Goal: Navigation & Orientation: Find specific page/section

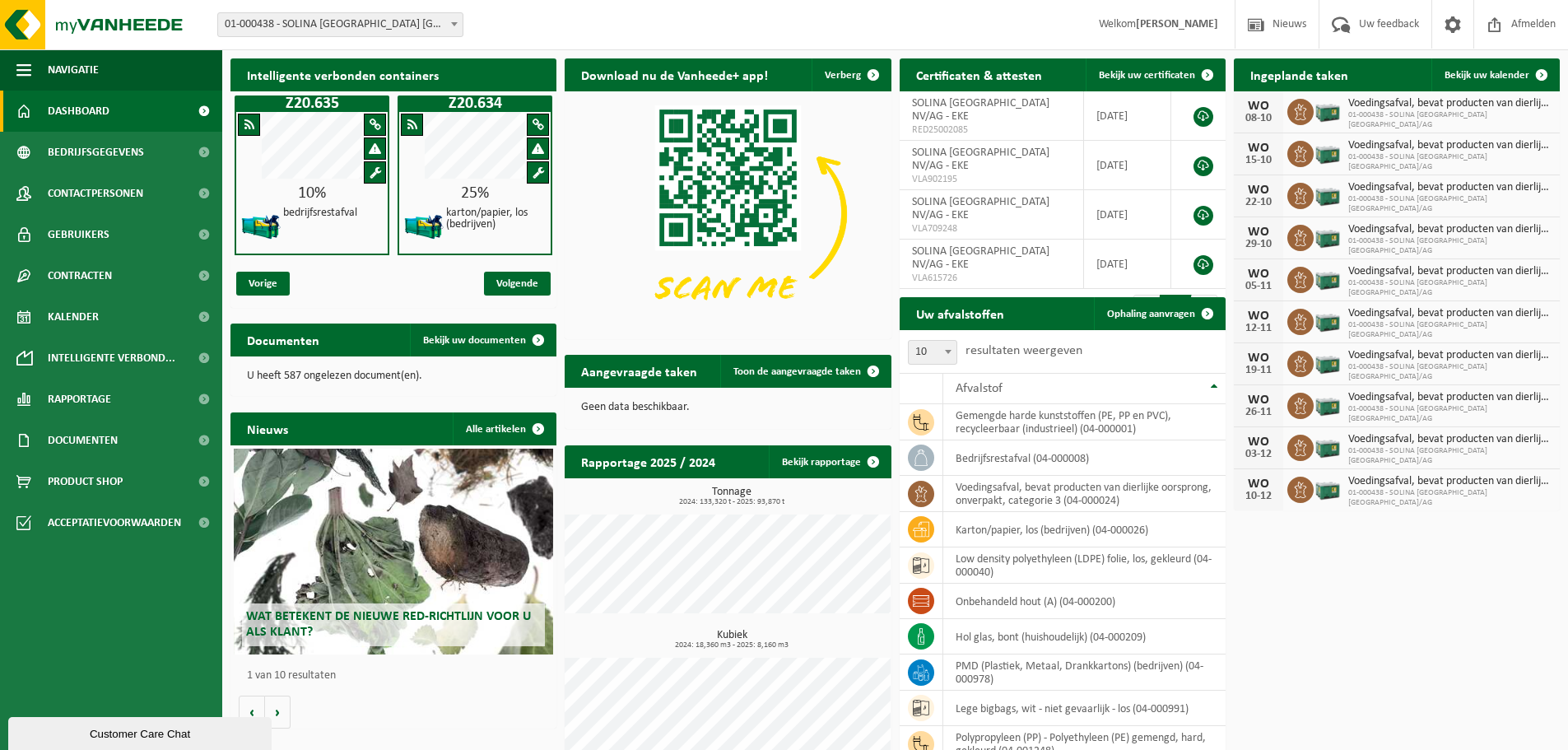
click at [446, 21] on span at bounding box center [454, 24] width 16 height 21
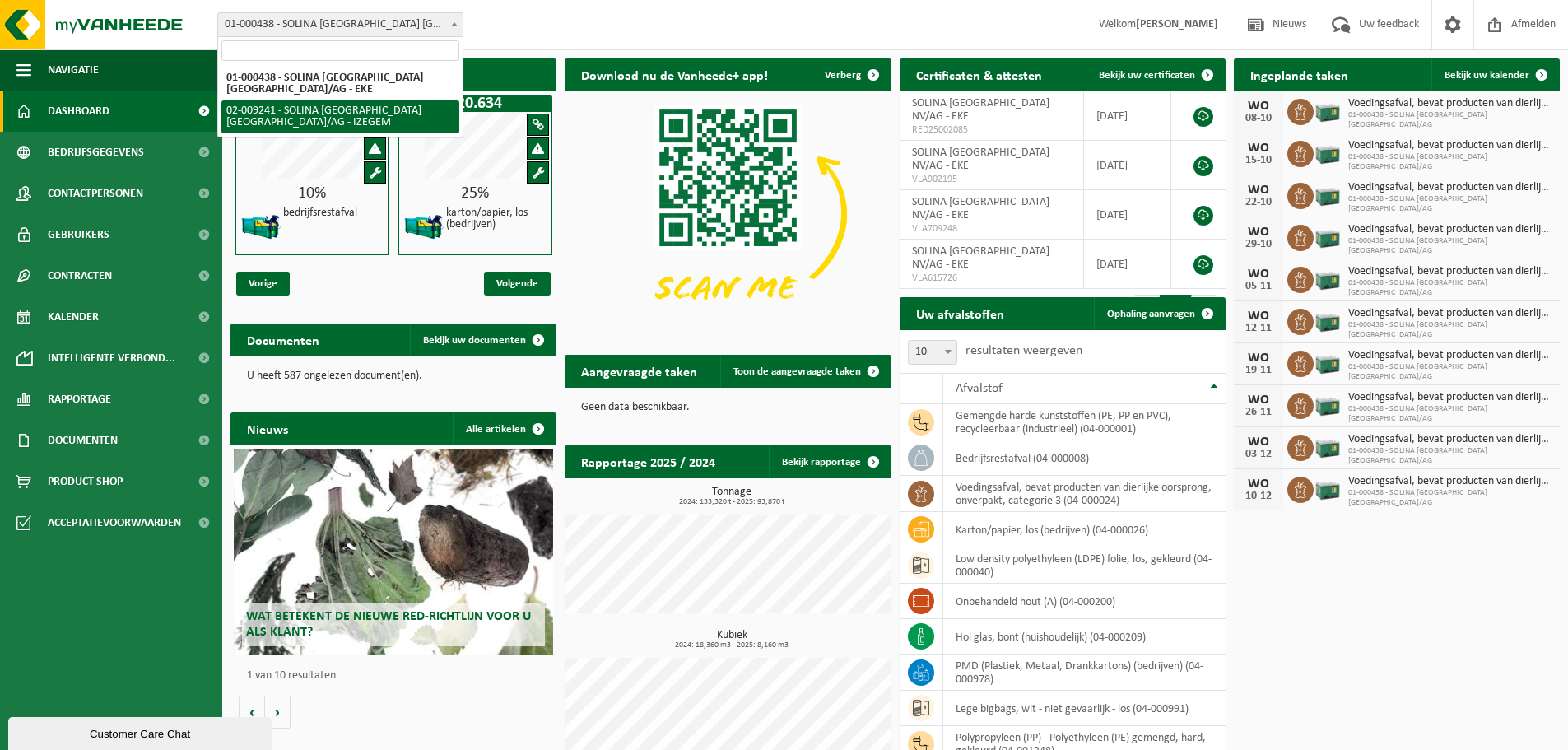
select select "13150"
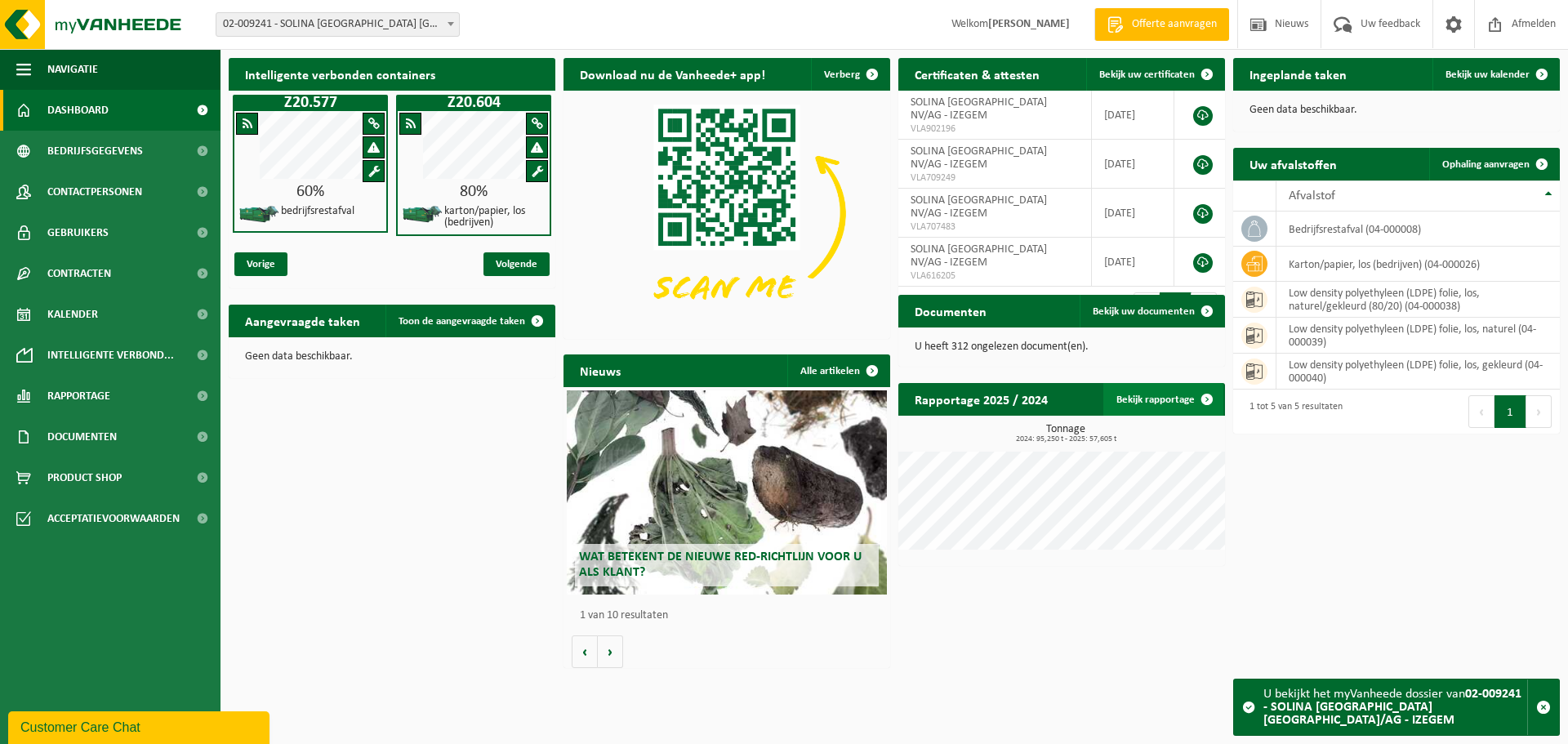
click at [1170, 403] on link "Bekijk rapportage" at bounding box center [1163, 399] width 120 height 33
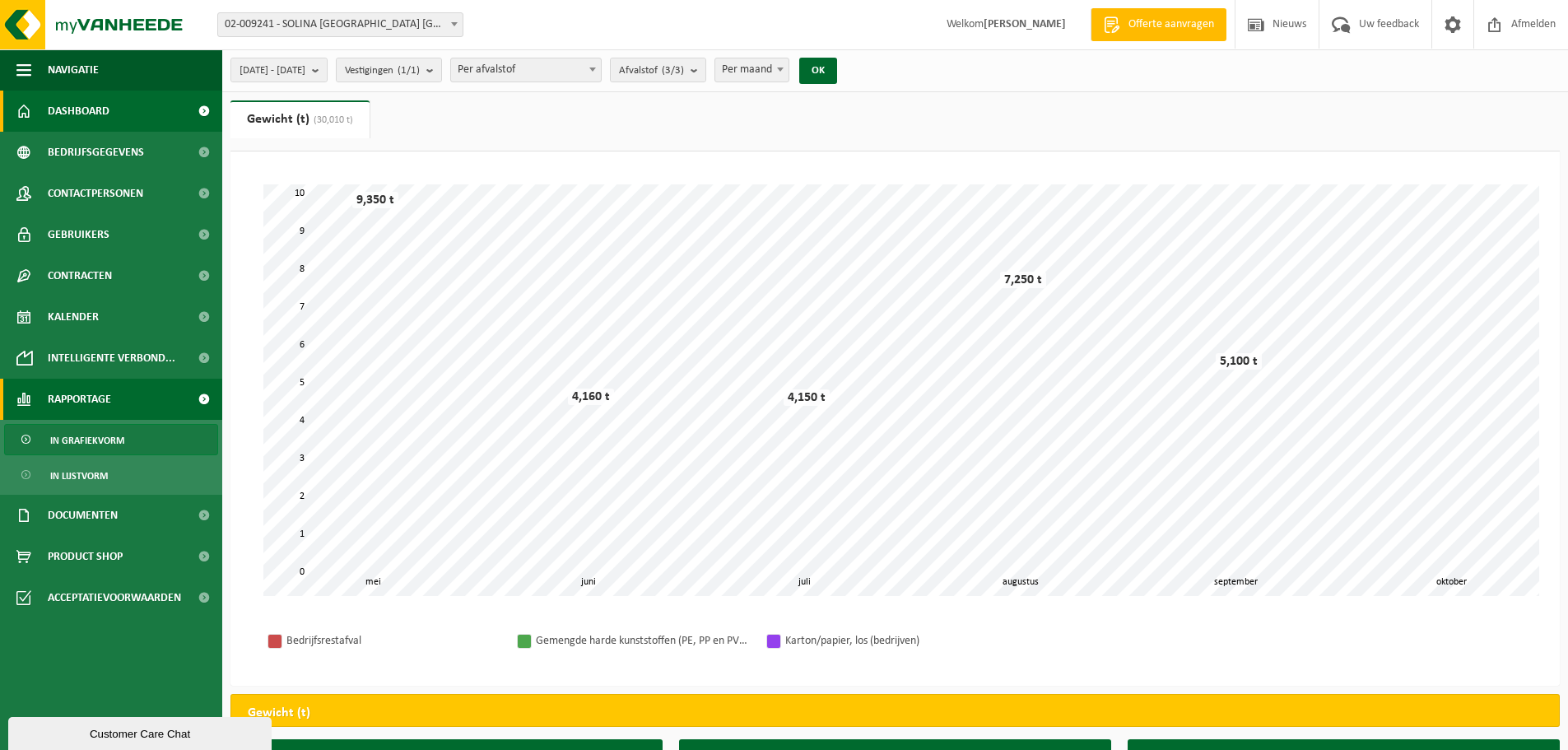
click at [123, 101] on link "Dashboard" at bounding box center [111, 111] width 222 height 42
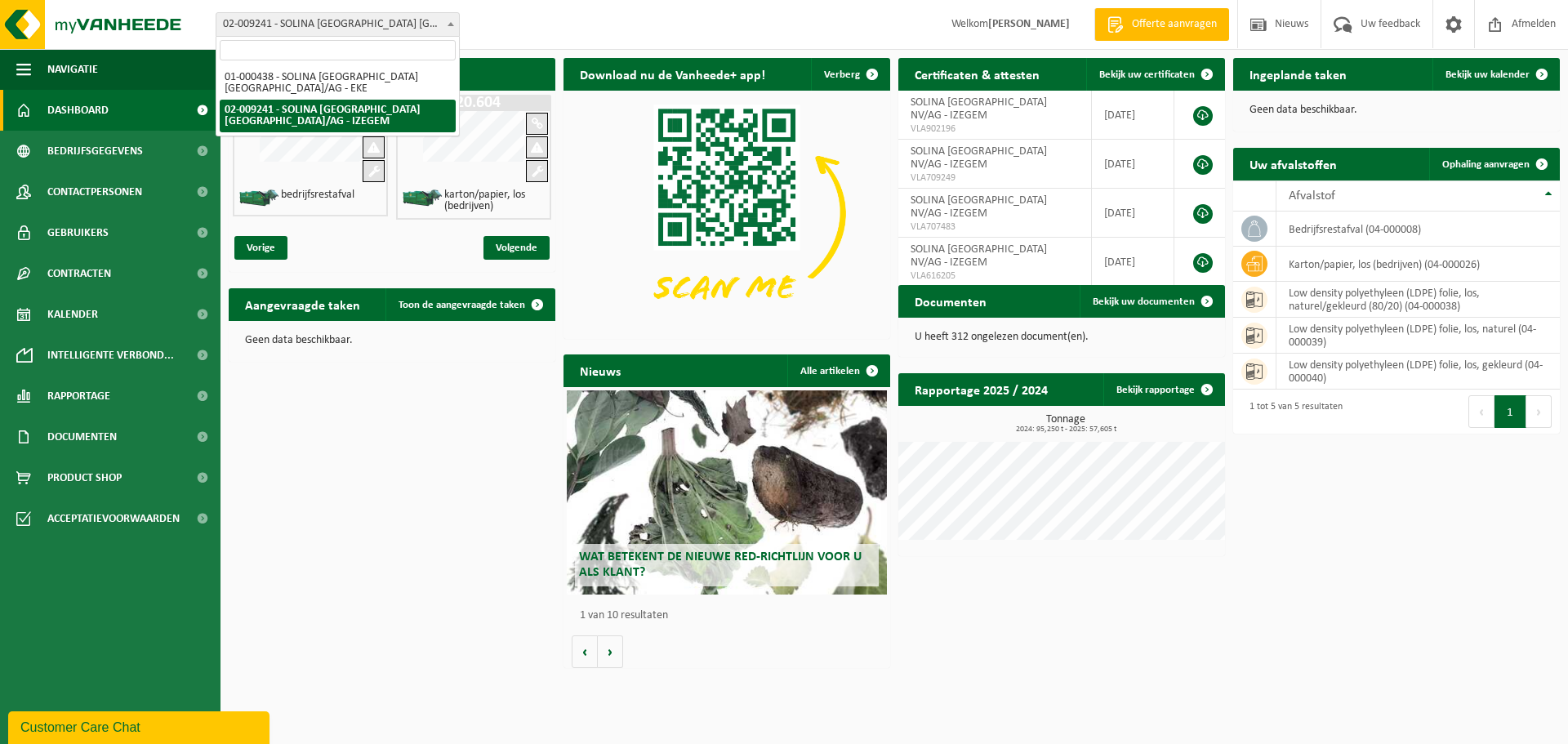
click at [456, 23] on span at bounding box center [451, 24] width 16 height 21
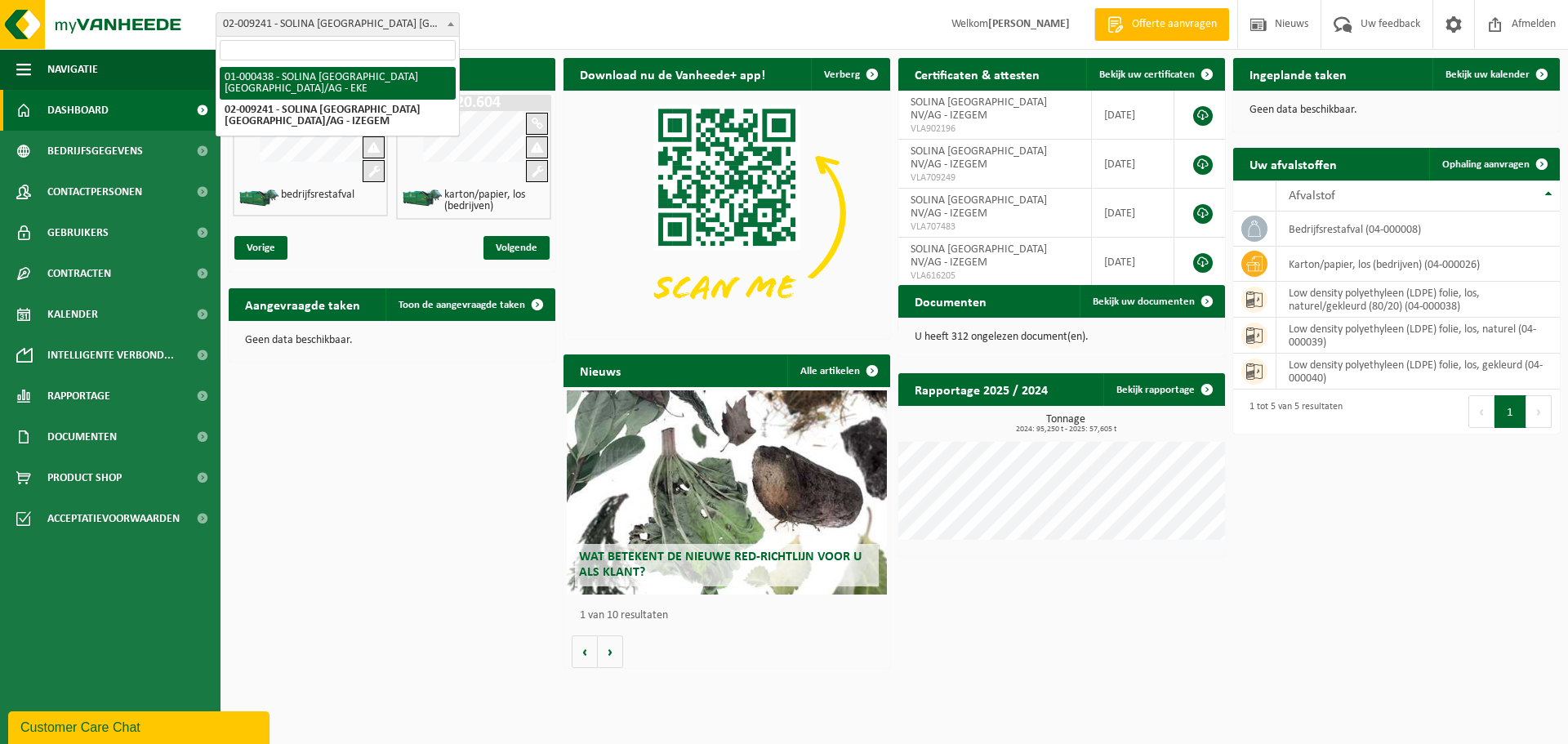
select select "13143"
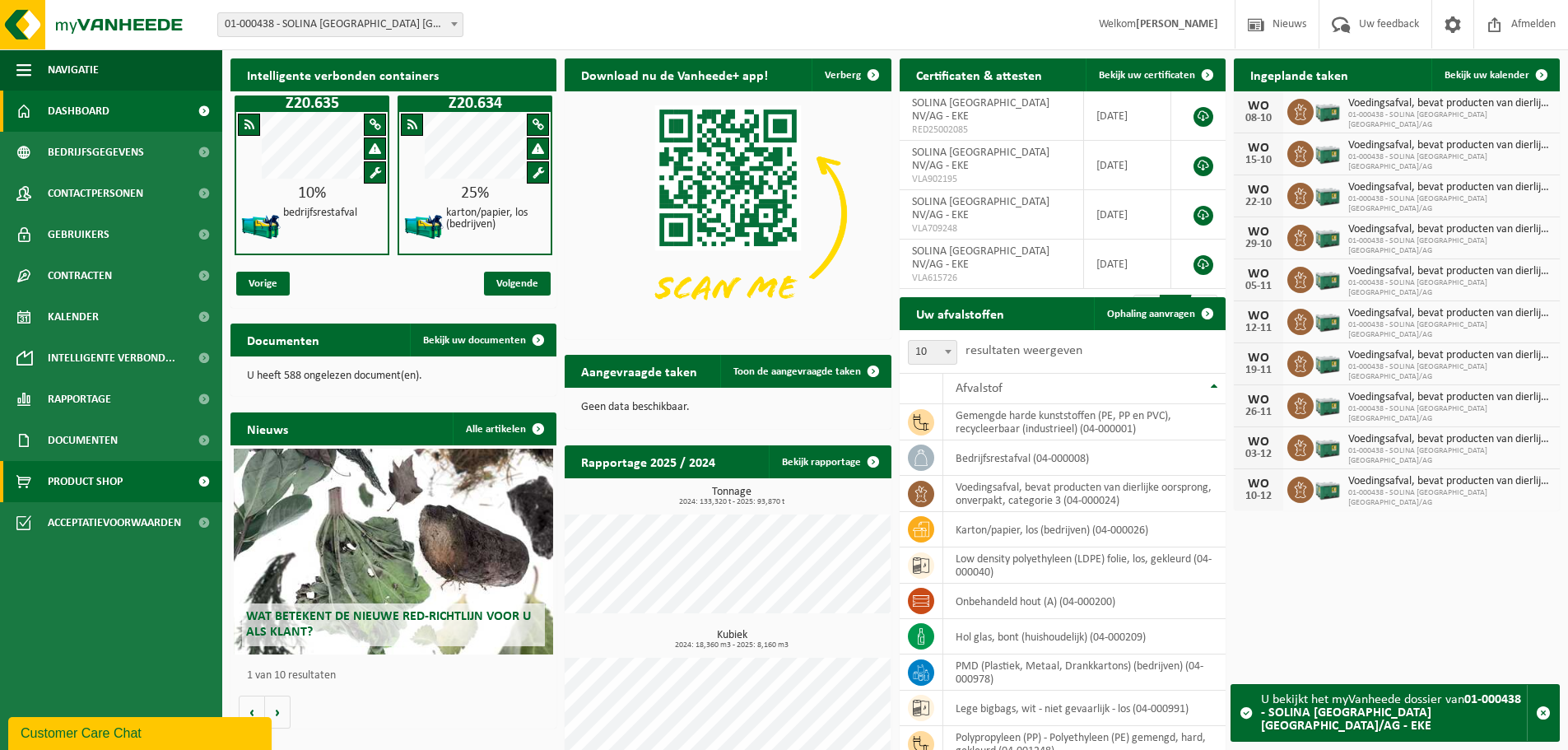
click at [103, 475] on span "Product Shop" at bounding box center [85, 481] width 75 height 42
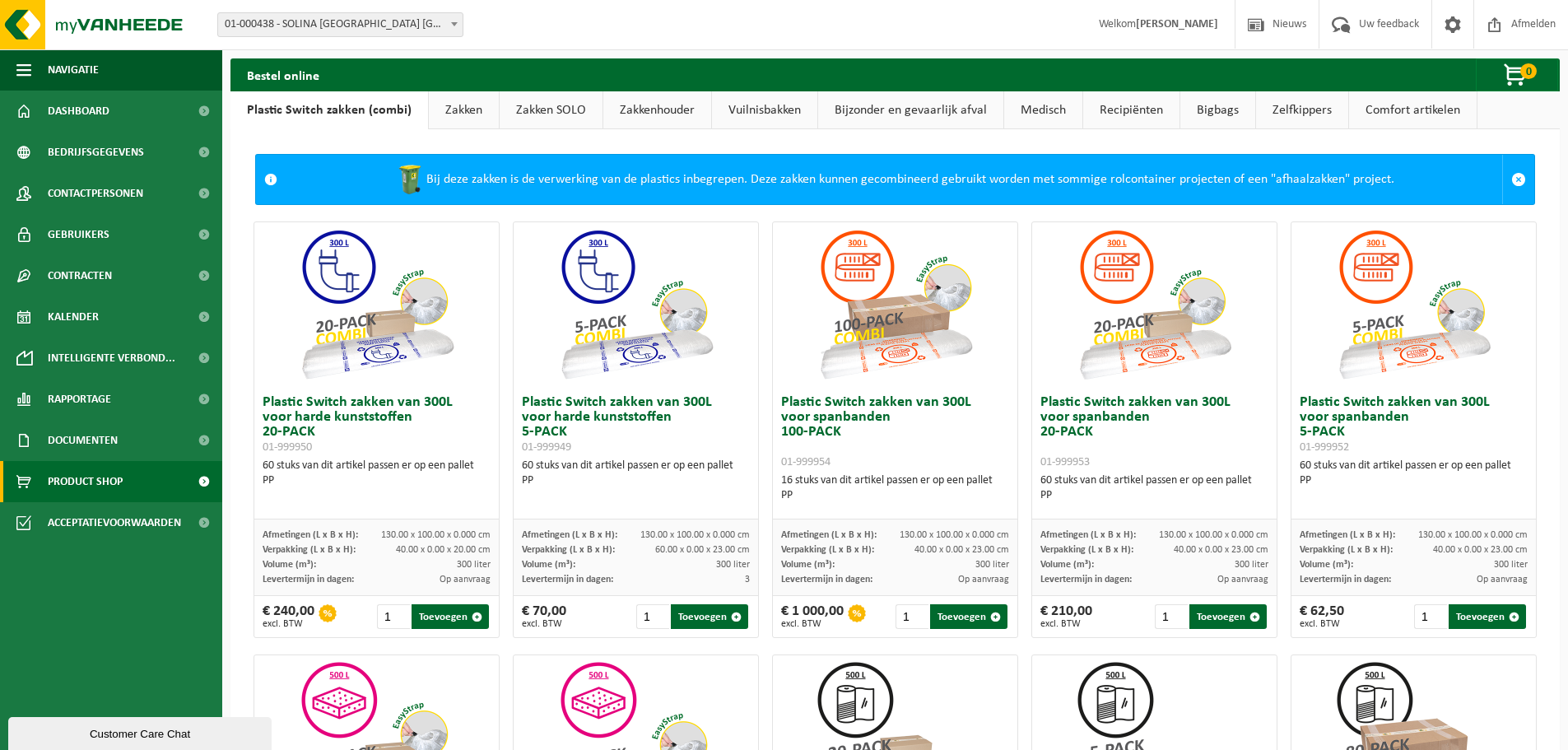
click at [447, 105] on link "Zakken" at bounding box center [464, 110] width 70 height 38
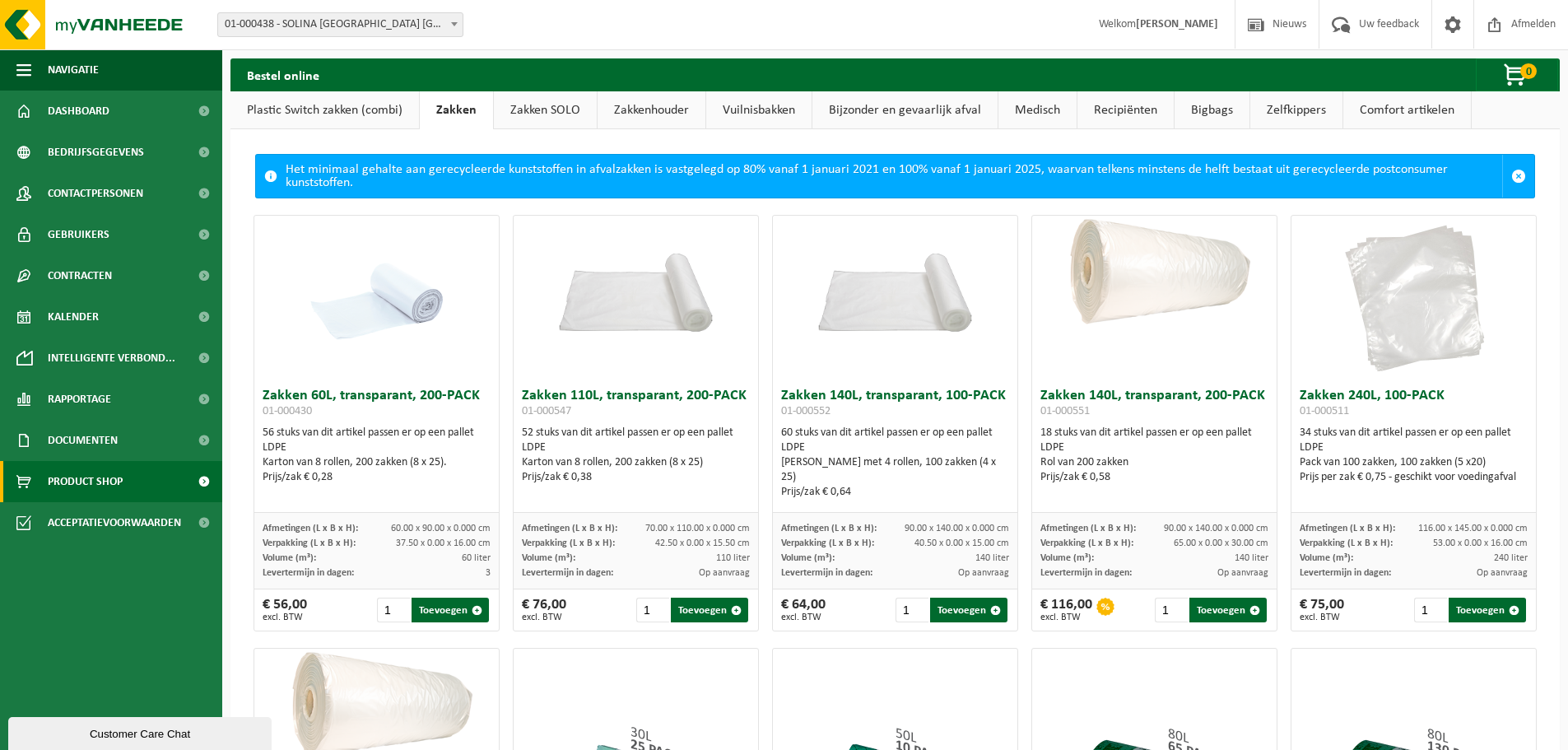
click at [560, 103] on link "Zakken SOLO" at bounding box center [545, 110] width 102 height 38
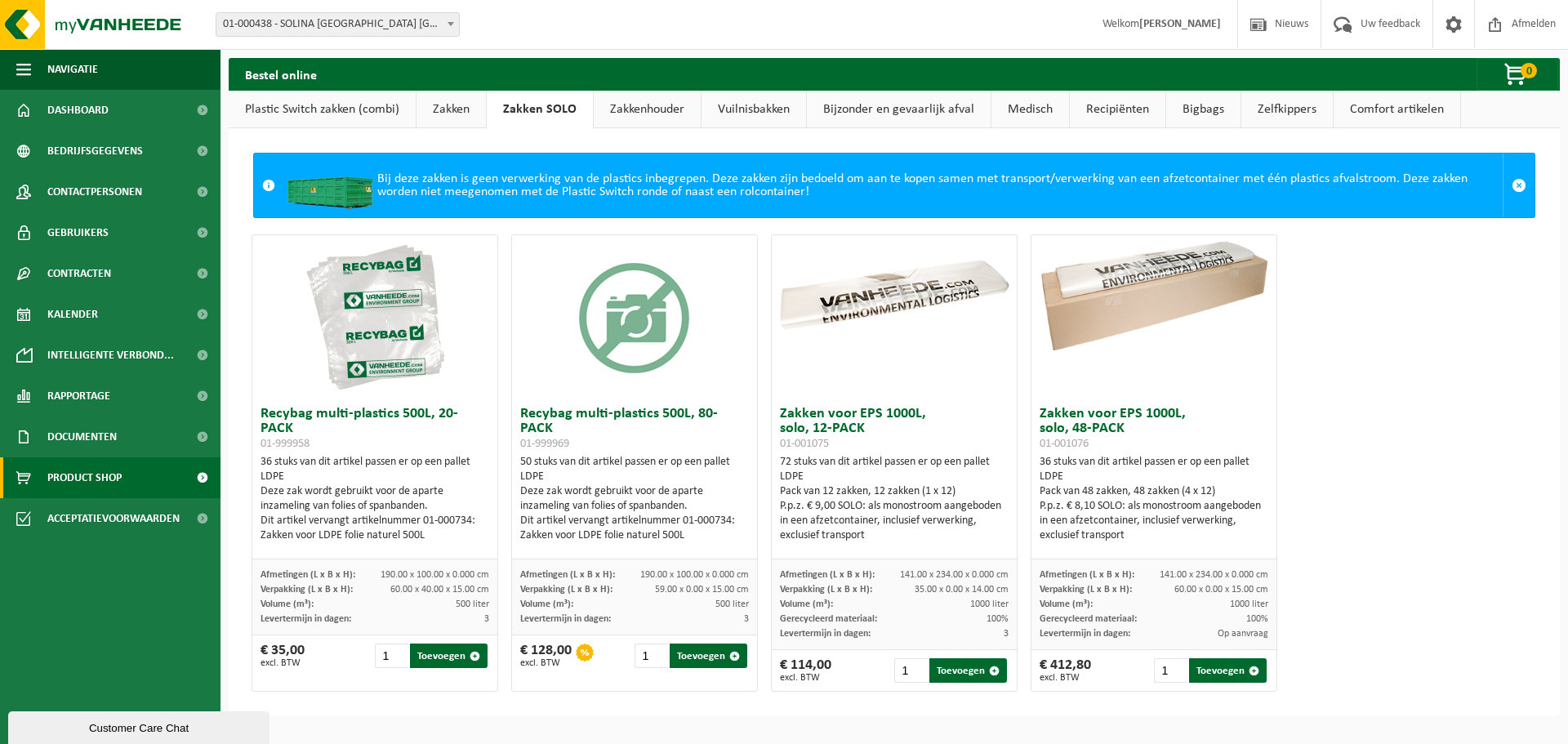
click at [643, 103] on link "Zakkenhouder" at bounding box center [647, 109] width 107 height 37
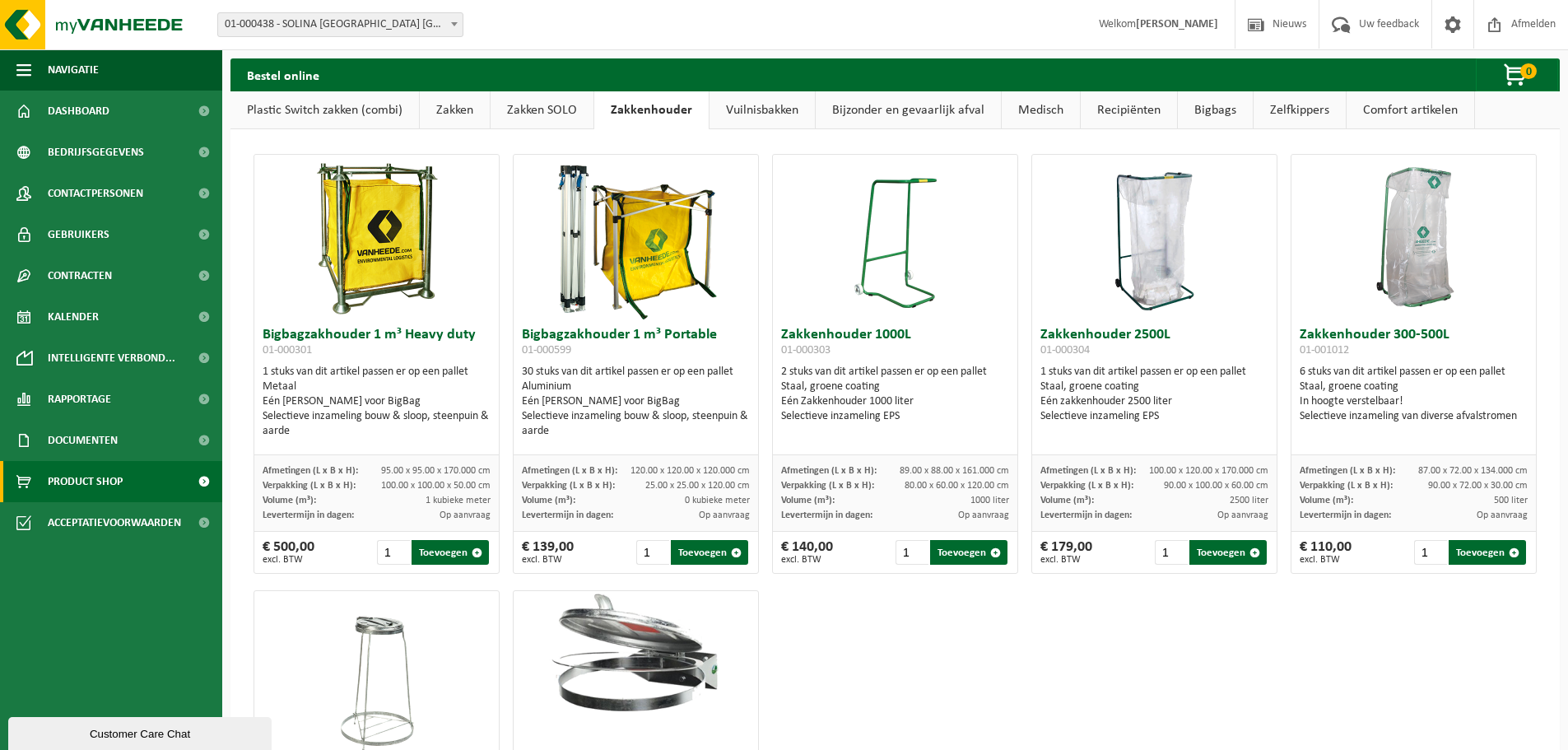
click at [761, 107] on link "Vuilnisbakken" at bounding box center [761, 110] width 105 height 38
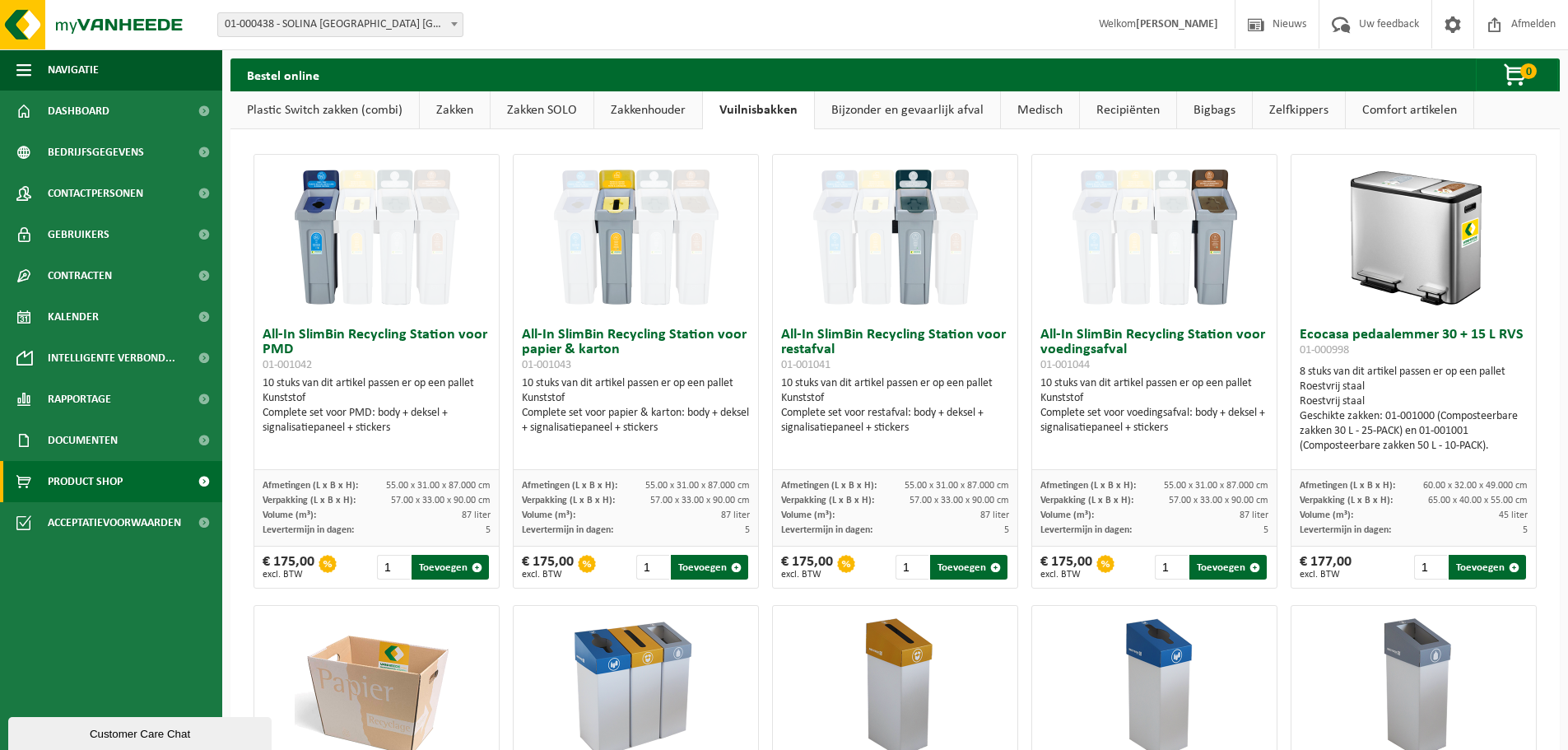
click at [1197, 105] on link "Bigbags" at bounding box center [1214, 110] width 75 height 38
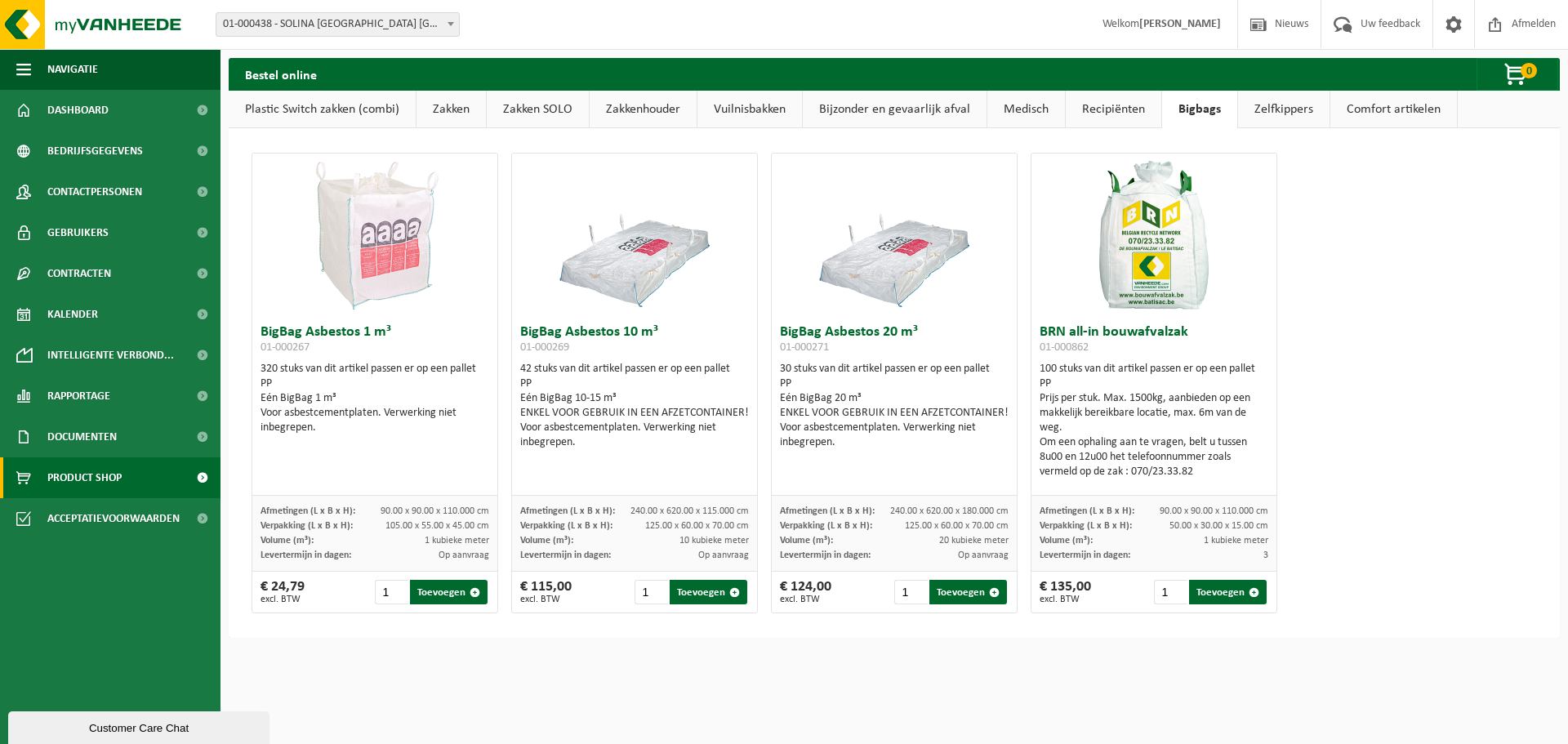
click at [1258, 107] on link "Zelfkippers" at bounding box center [1283, 109] width 91 height 37
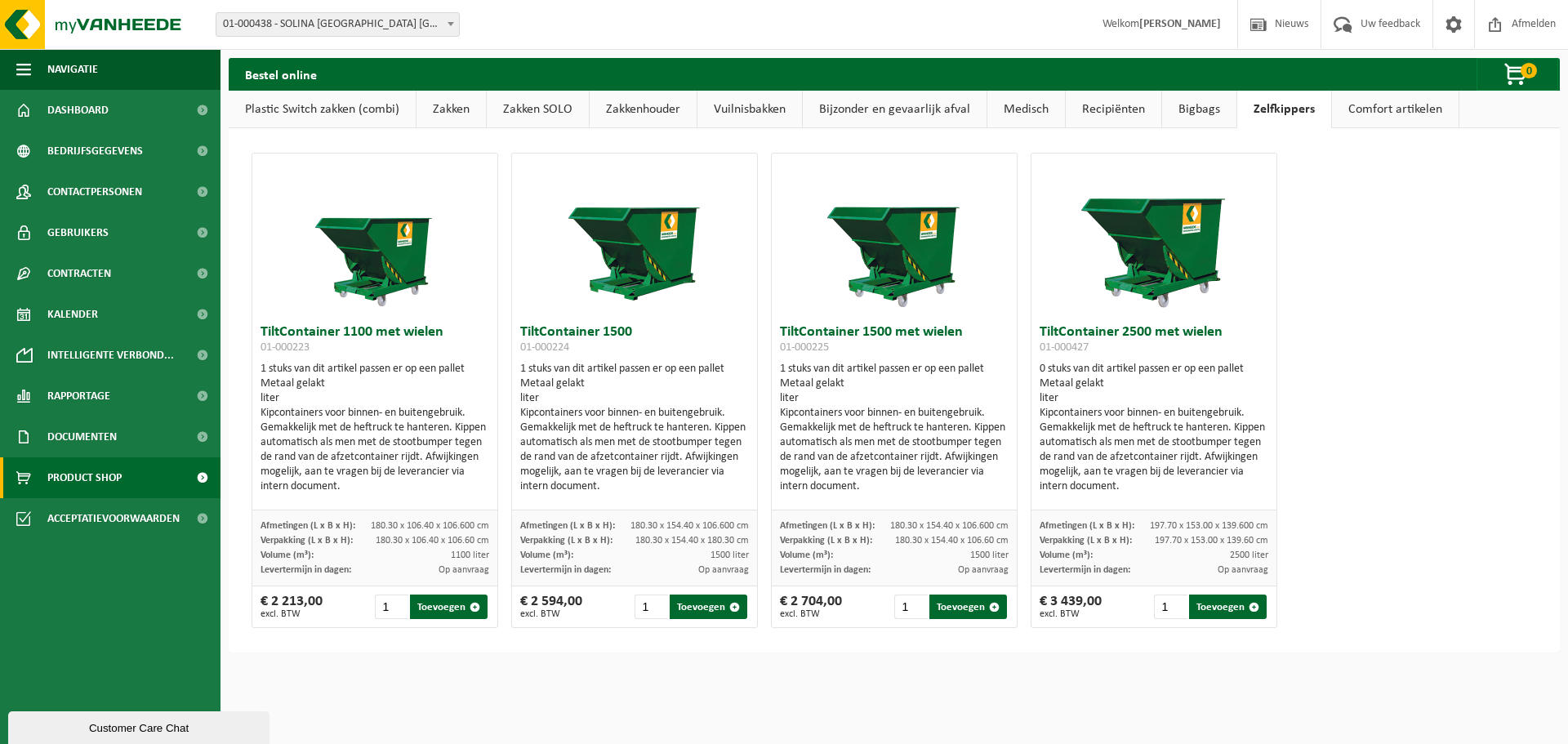
click at [1386, 113] on link "Comfort artikelen" at bounding box center [1395, 109] width 127 height 37
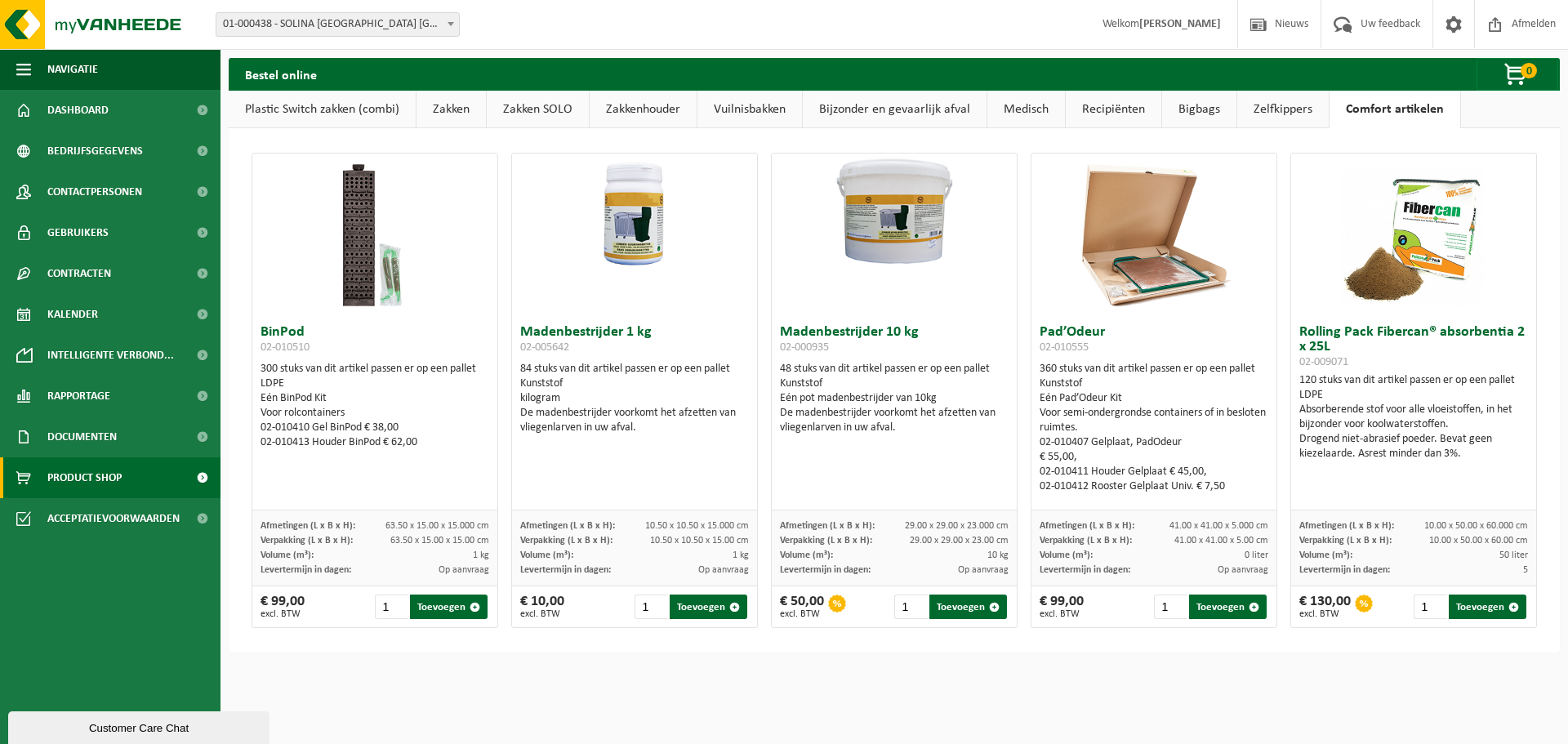
click at [1123, 110] on link "Recipiënten" at bounding box center [1114, 109] width 96 height 37
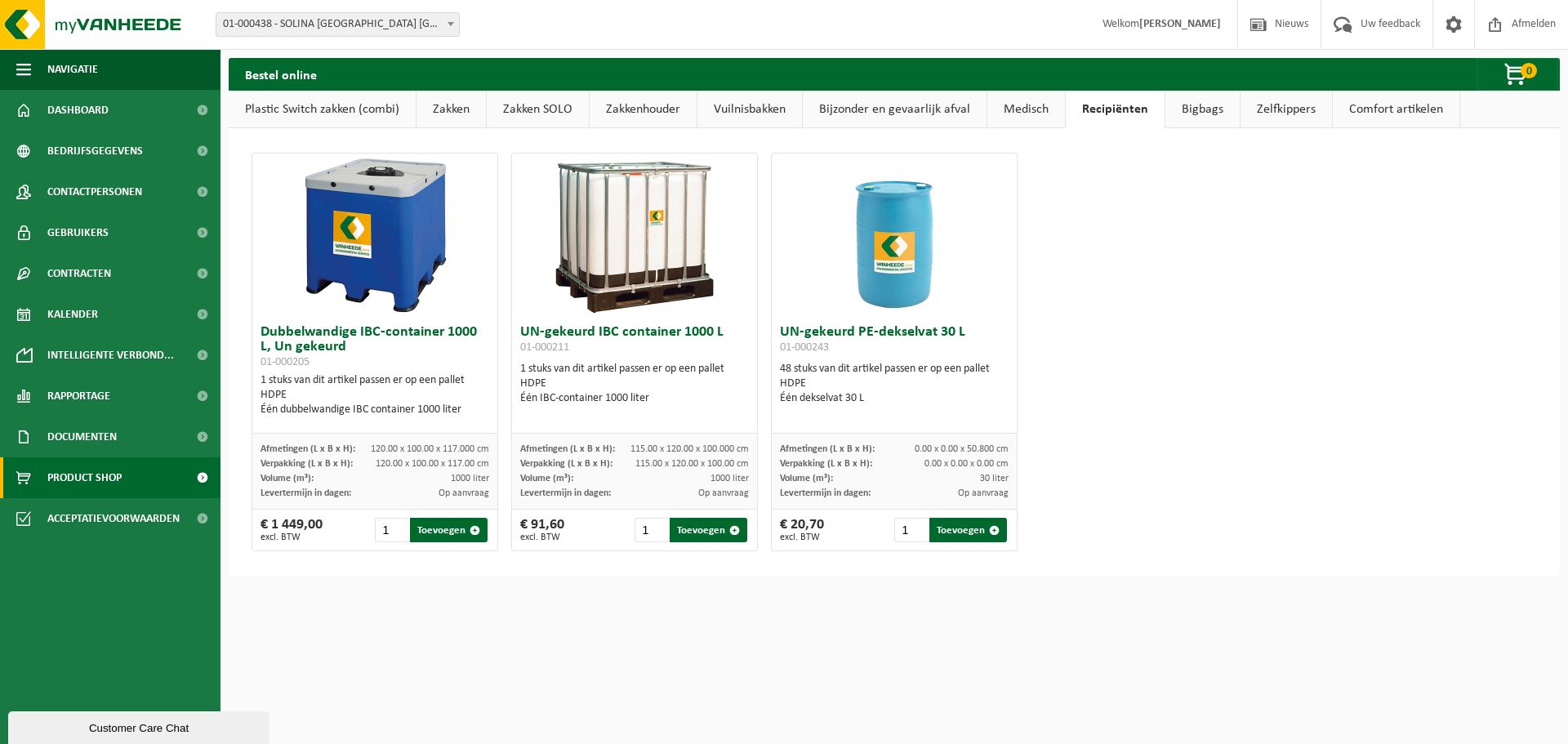
click at [1026, 107] on link "Medisch" at bounding box center [1026, 109] width 78 height 37
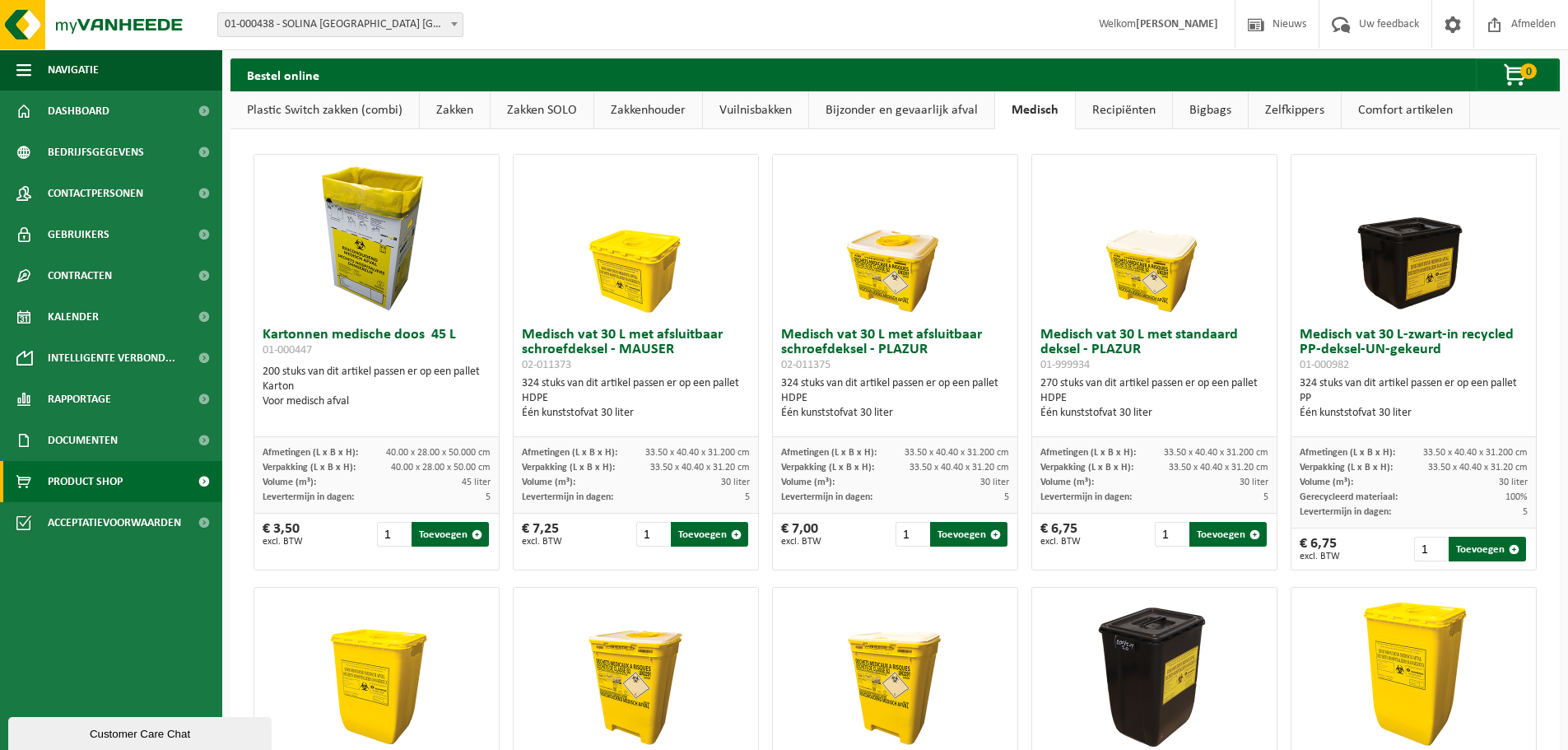
click at [908, 115] on link "Bijzonder en gevaarlijk afval" at bounding box center [901, 110] width 185 height 38
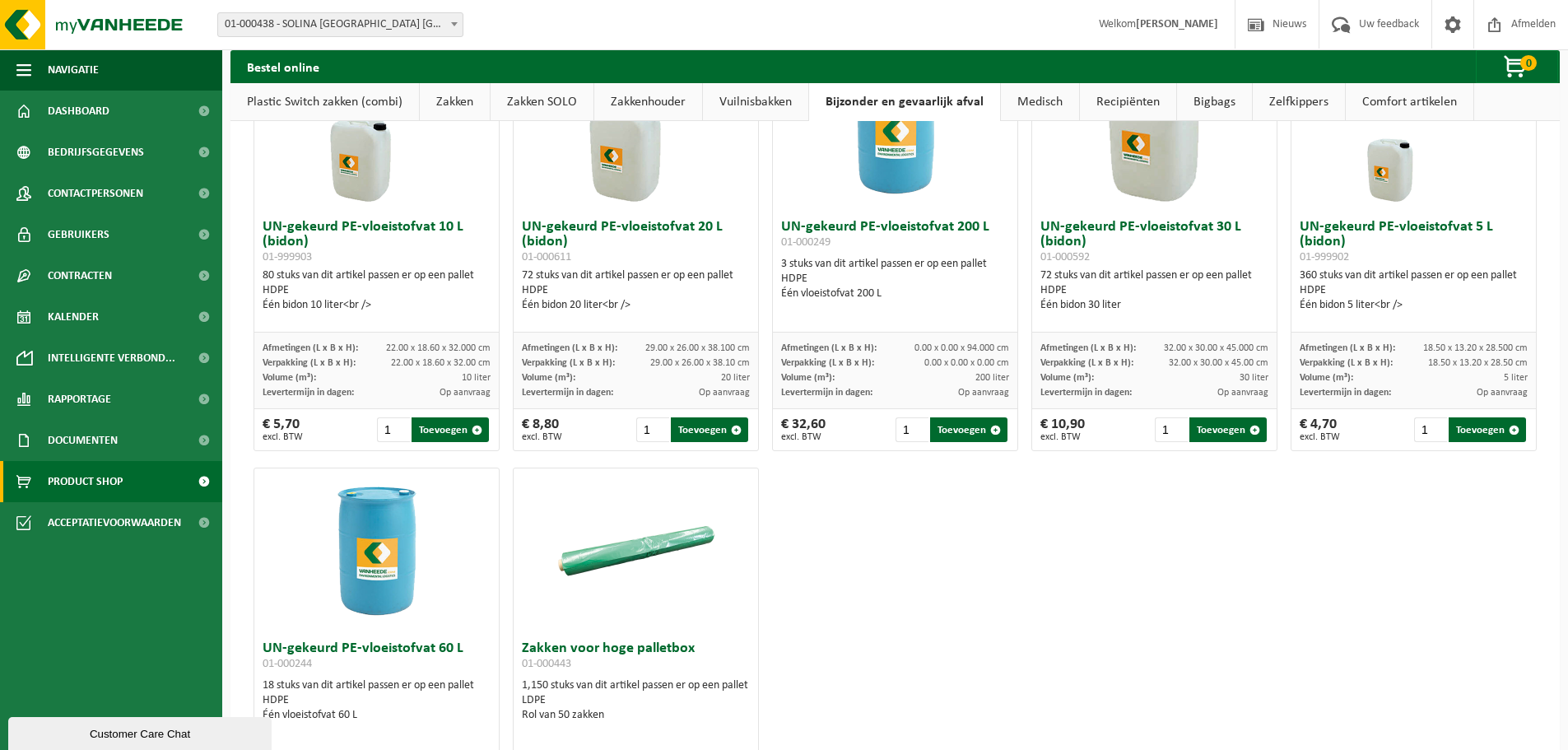
scroll to position [281, 0]
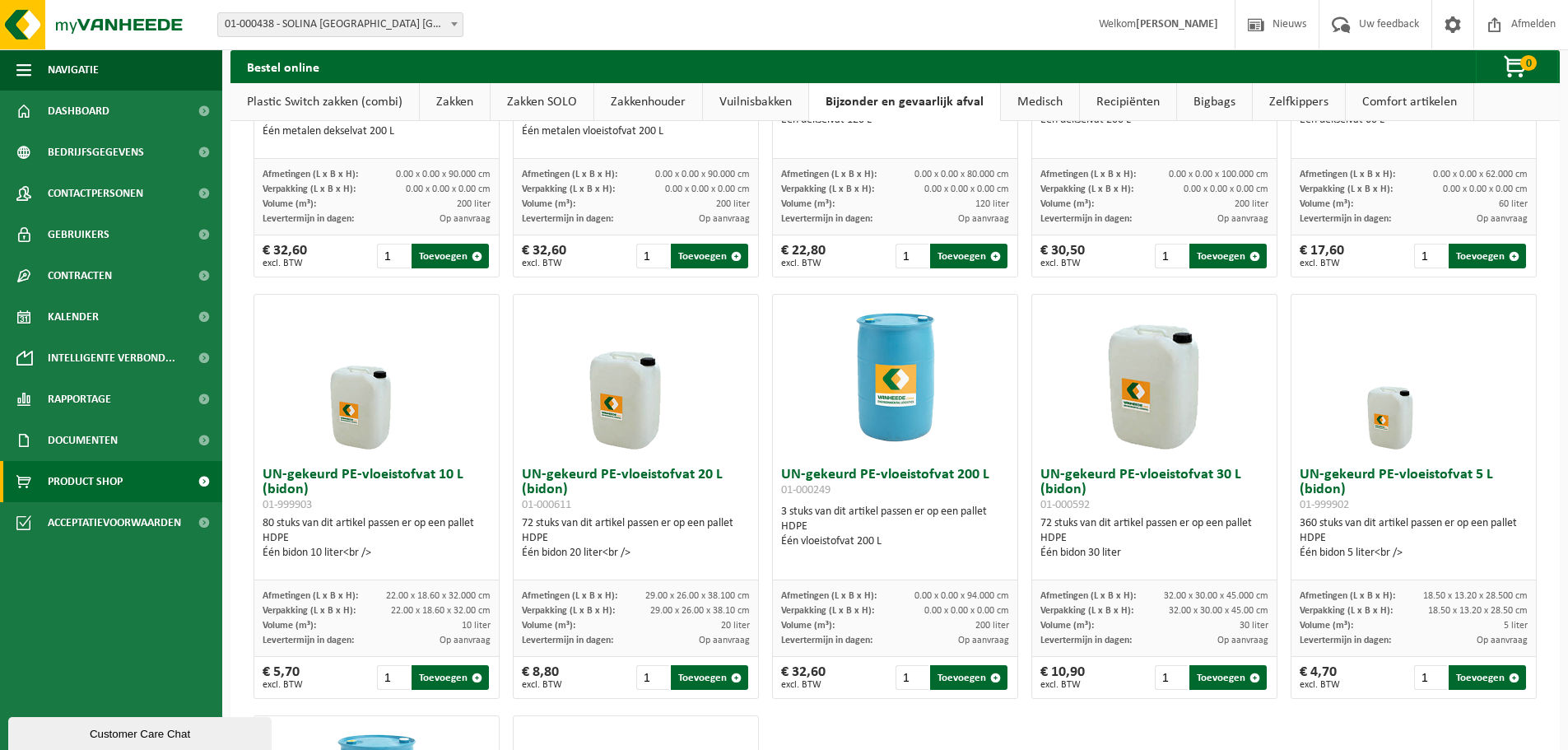
click at [899, 386] on img at bounding box center [896, 377] width 164 height 164
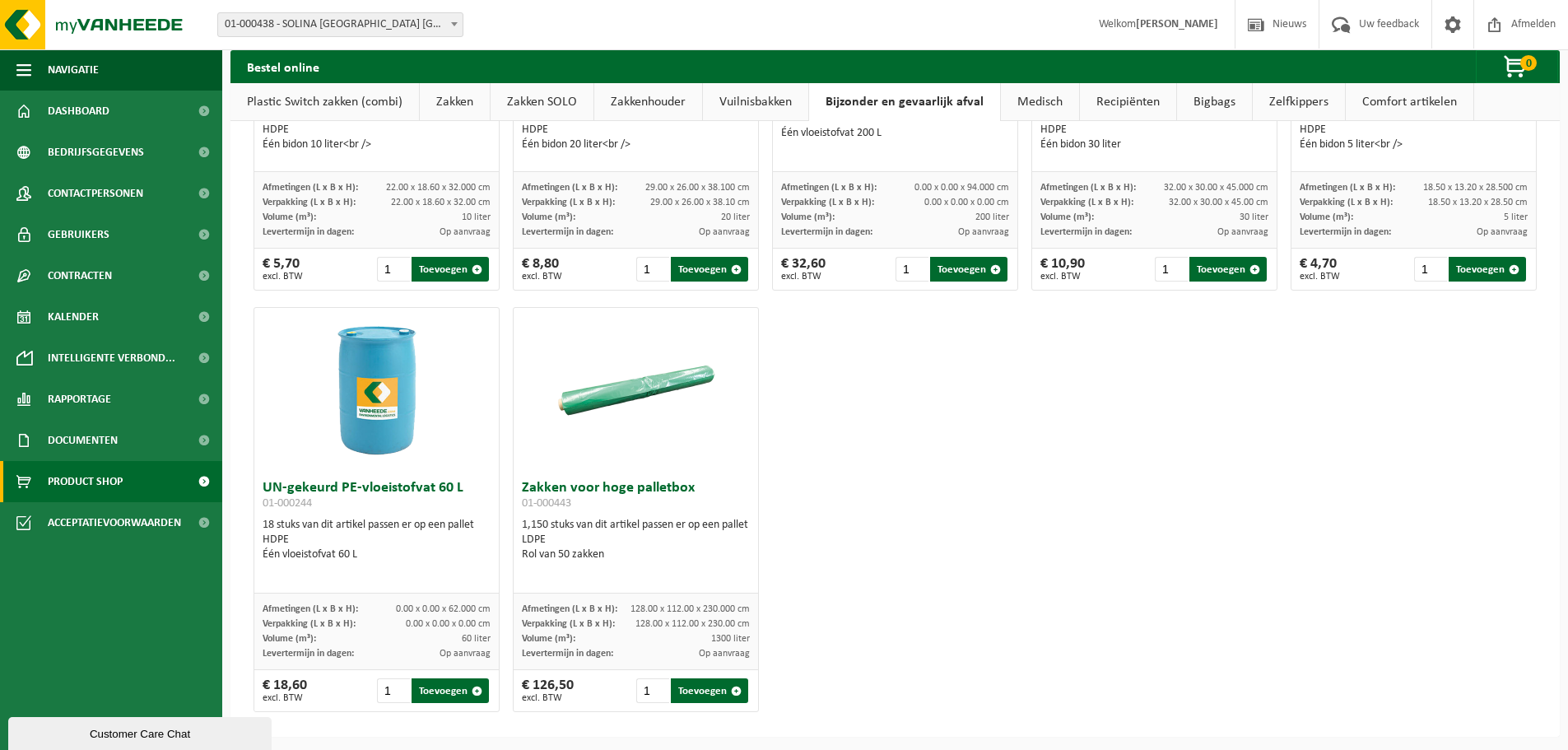
scroll to position [693, 0]
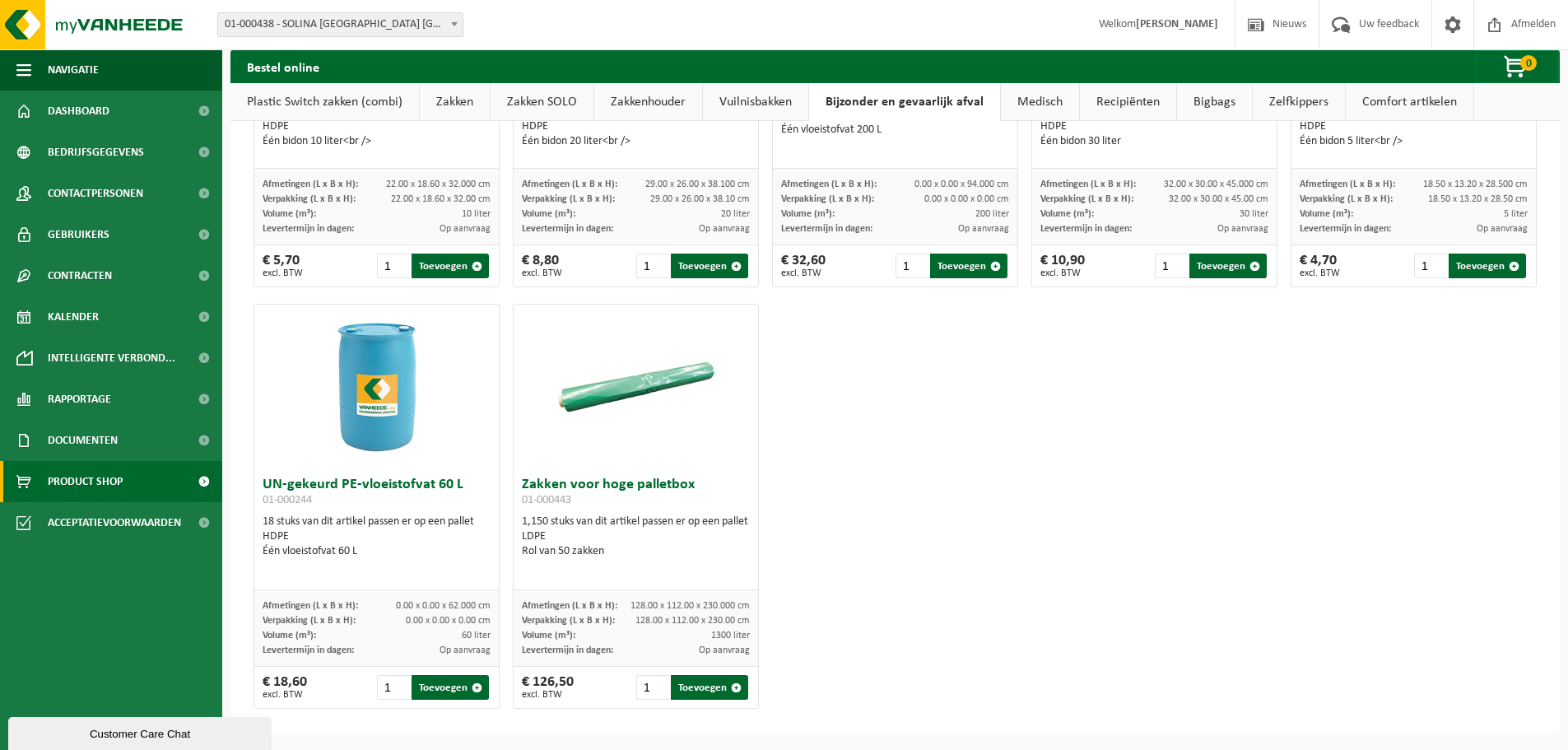
click at [307, 487] on h3 "UN-gekeurd PE-vloeistofvat 60 L 01-000244" at bounding box center [377, 494] width 228 height 33
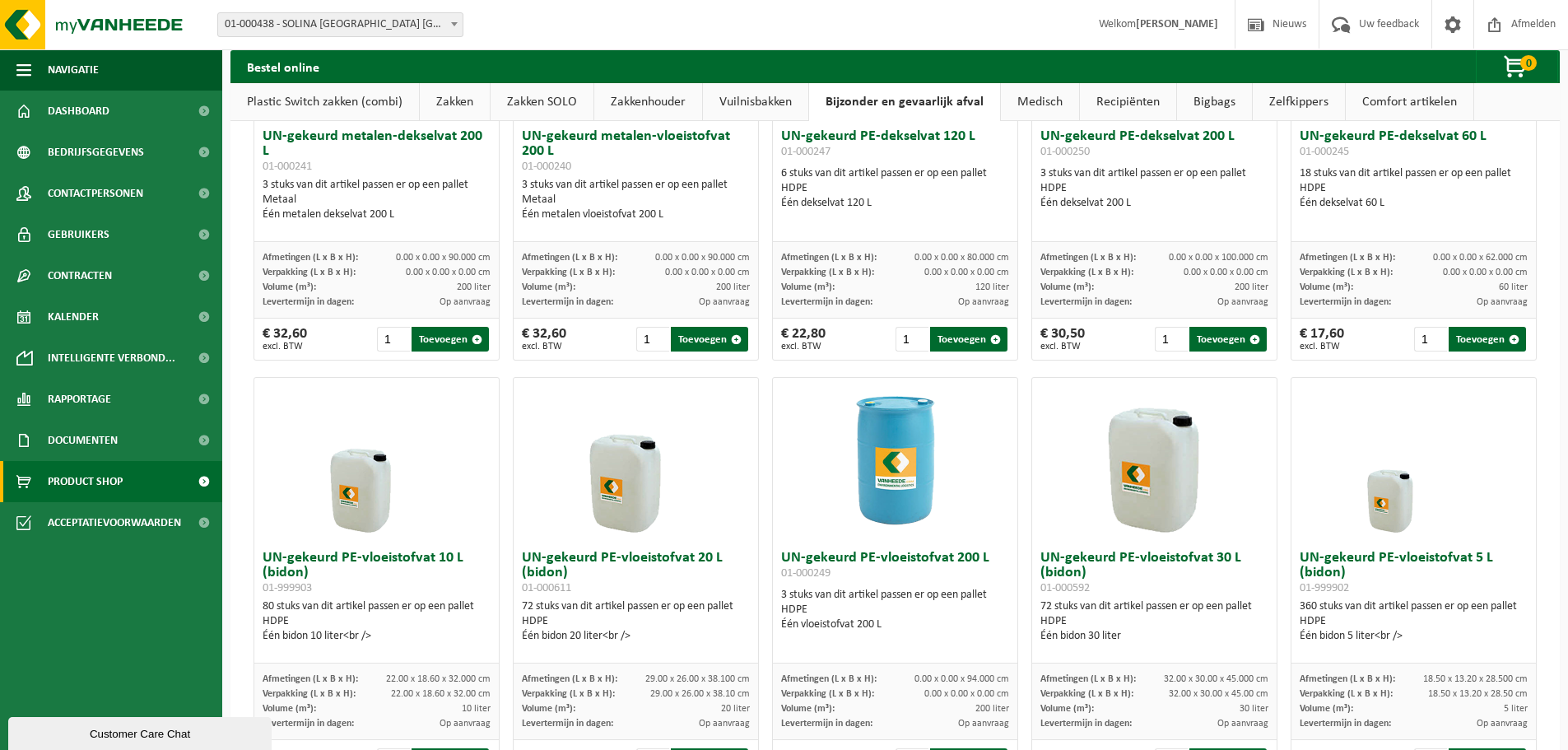
scroll to position [0, 0]
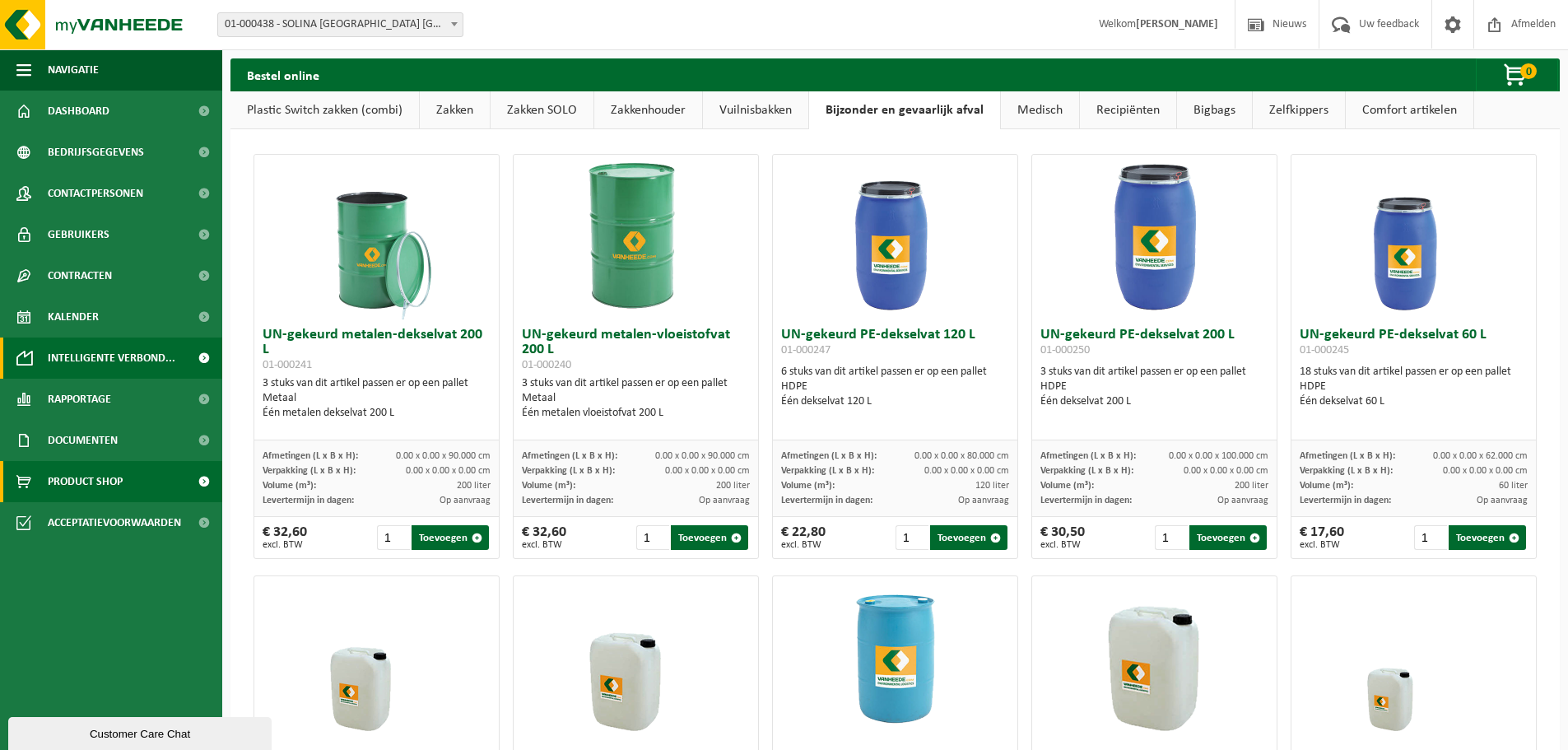
click at [115, 357] on span "Intelligente verbond..." at bounding box center [111, 358] width 128 height 42
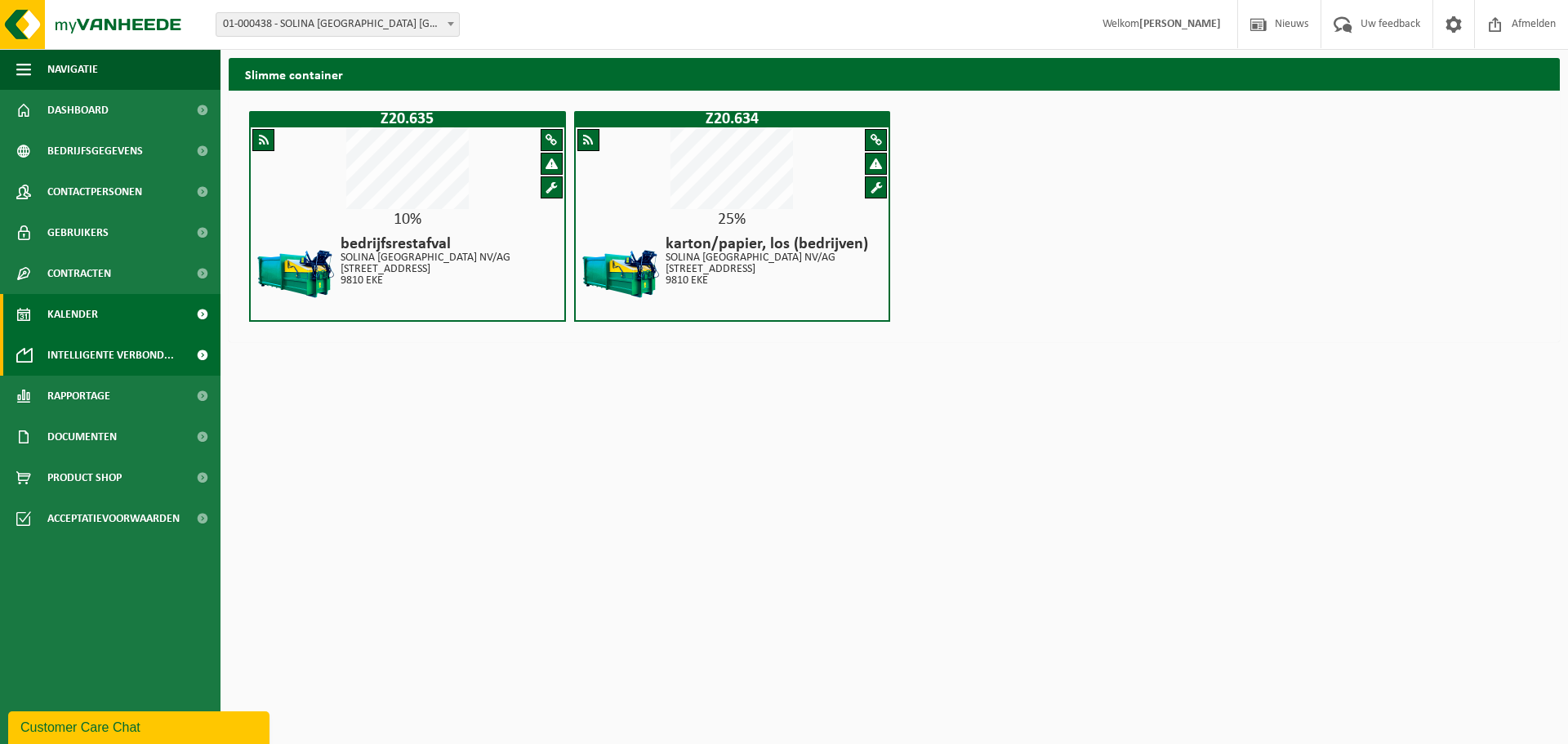
click at [107, 314] on link "Kalender" at bounding box center [110, 314] width 221 height 41
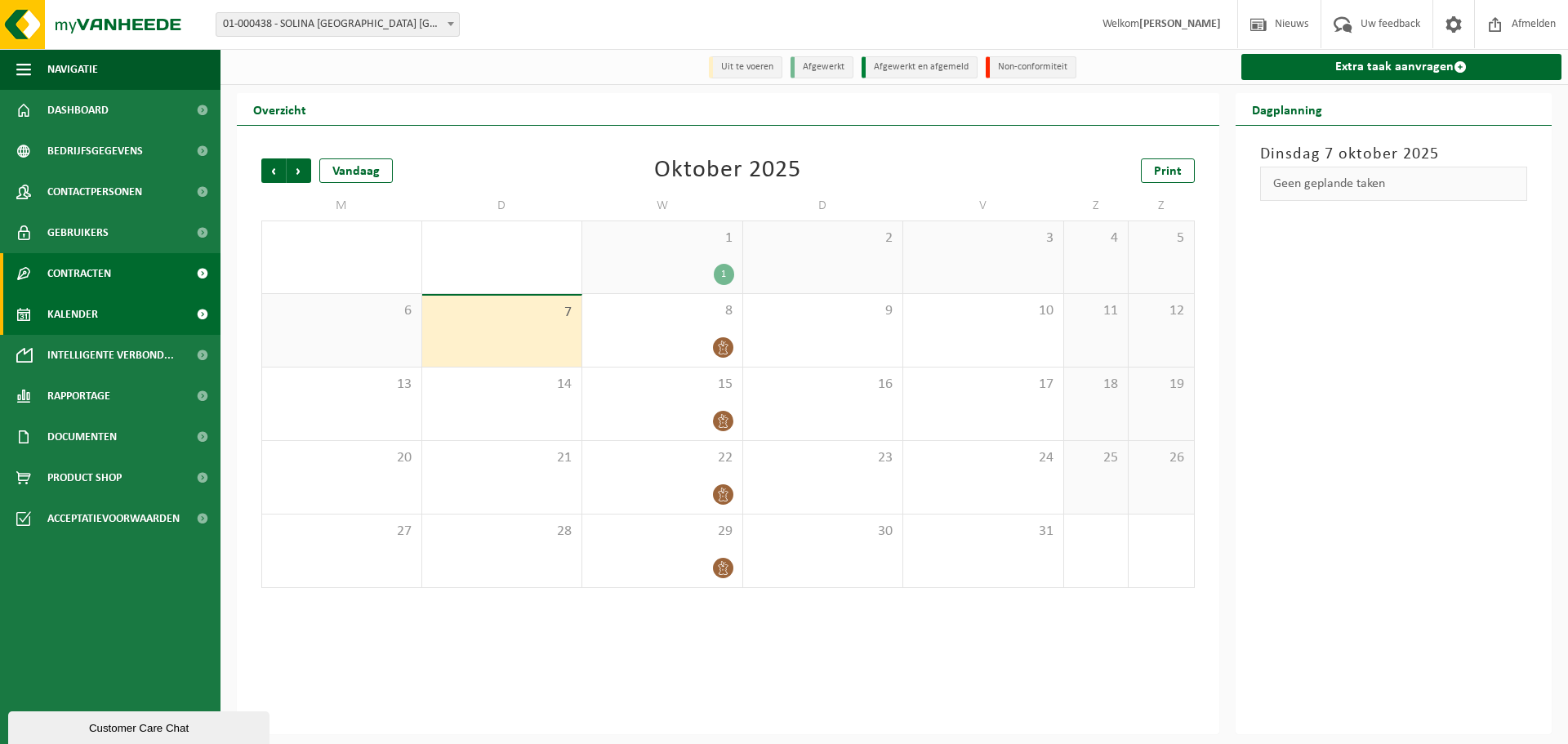
click at [105, 264] on span "Contracten" at bounding box center [79, 273] width 63 height 41
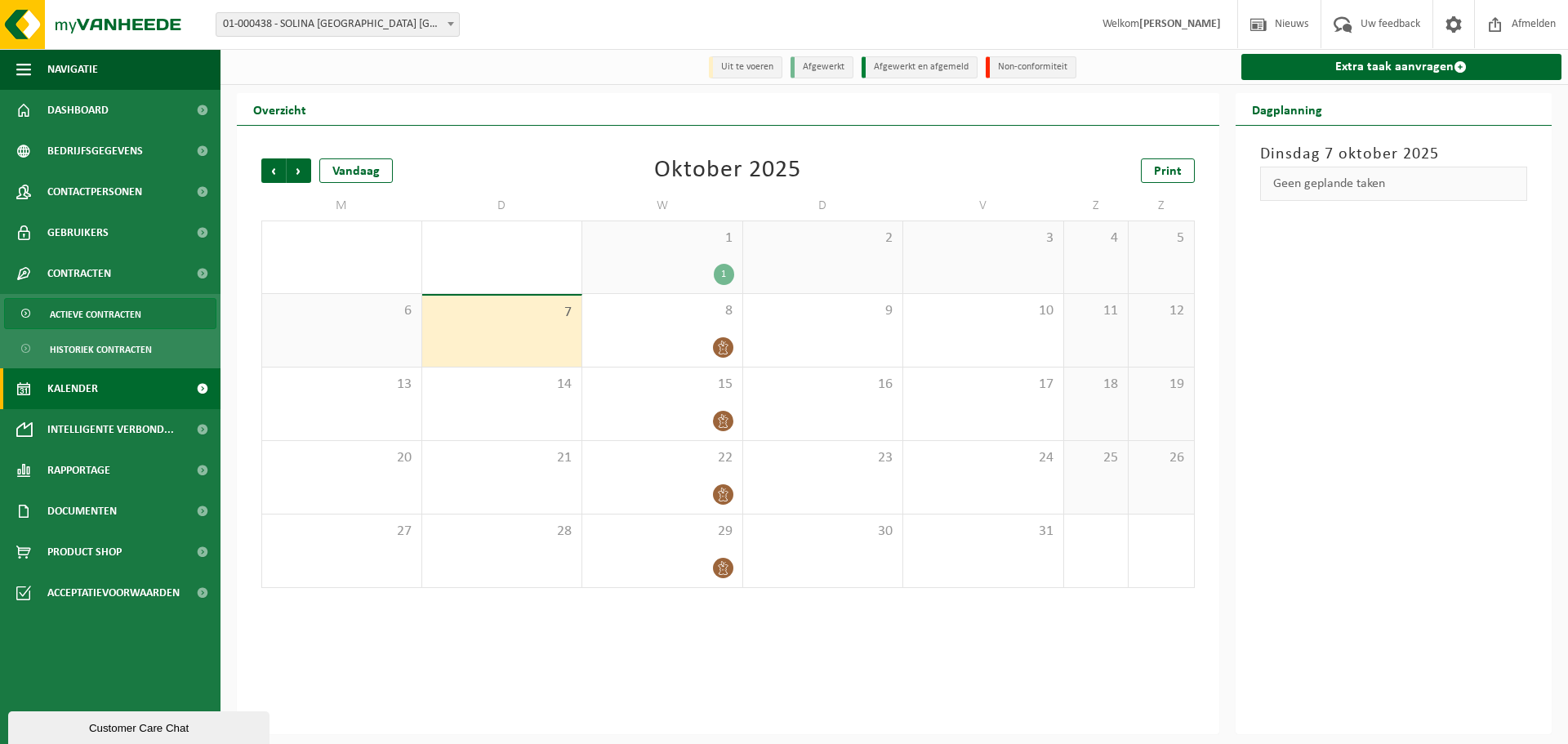
click at [109, 316] on span "Actieve contracten" at bounding box center [95, 314] width 91 height 31
